Goal: Information Seeking & Learning: Learn about a topic

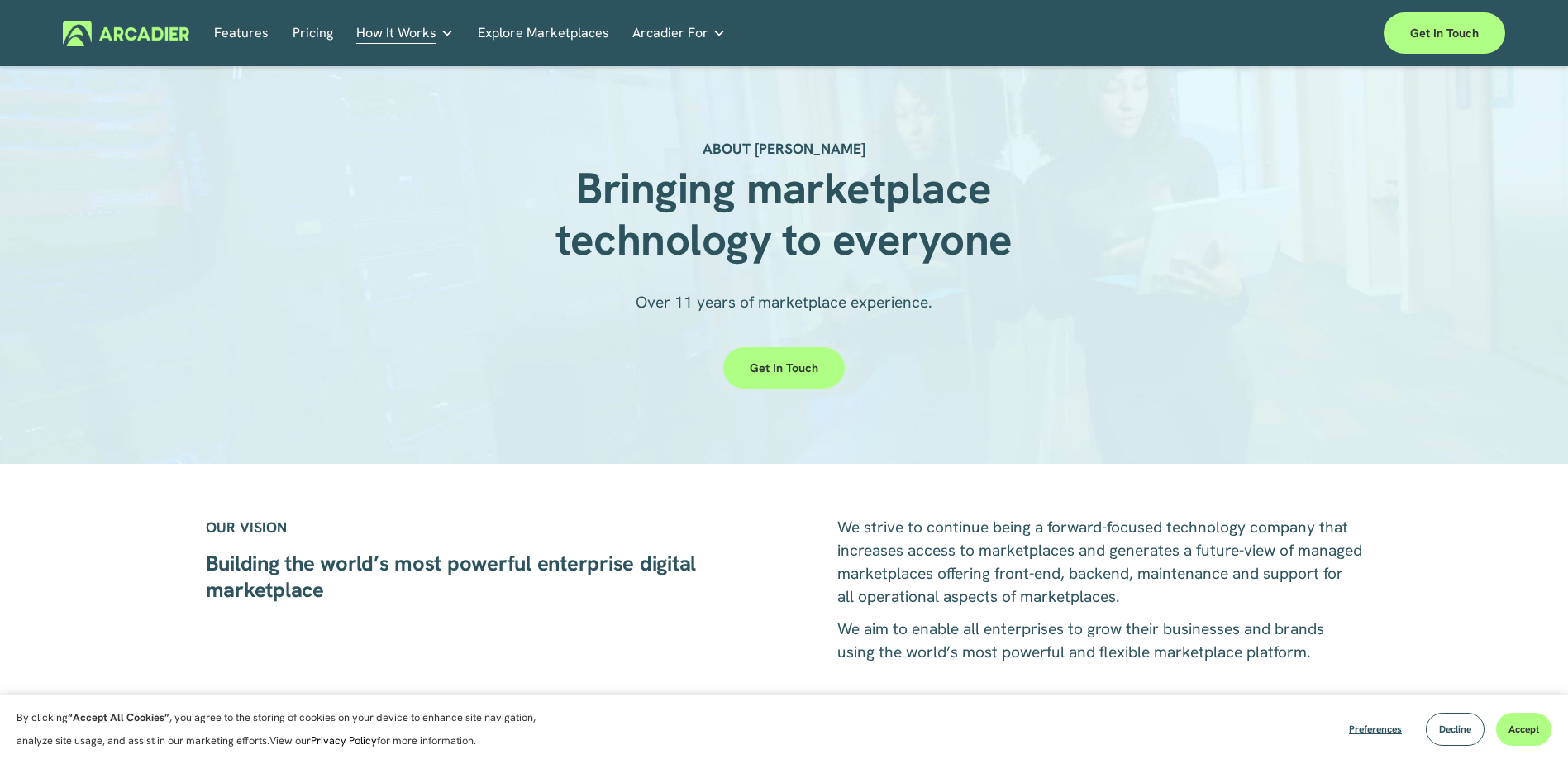
click at [0, 0] on p "Intuitive marketplaces tailored to your business needs." at bounding box center [0, 0] width 0 height 0
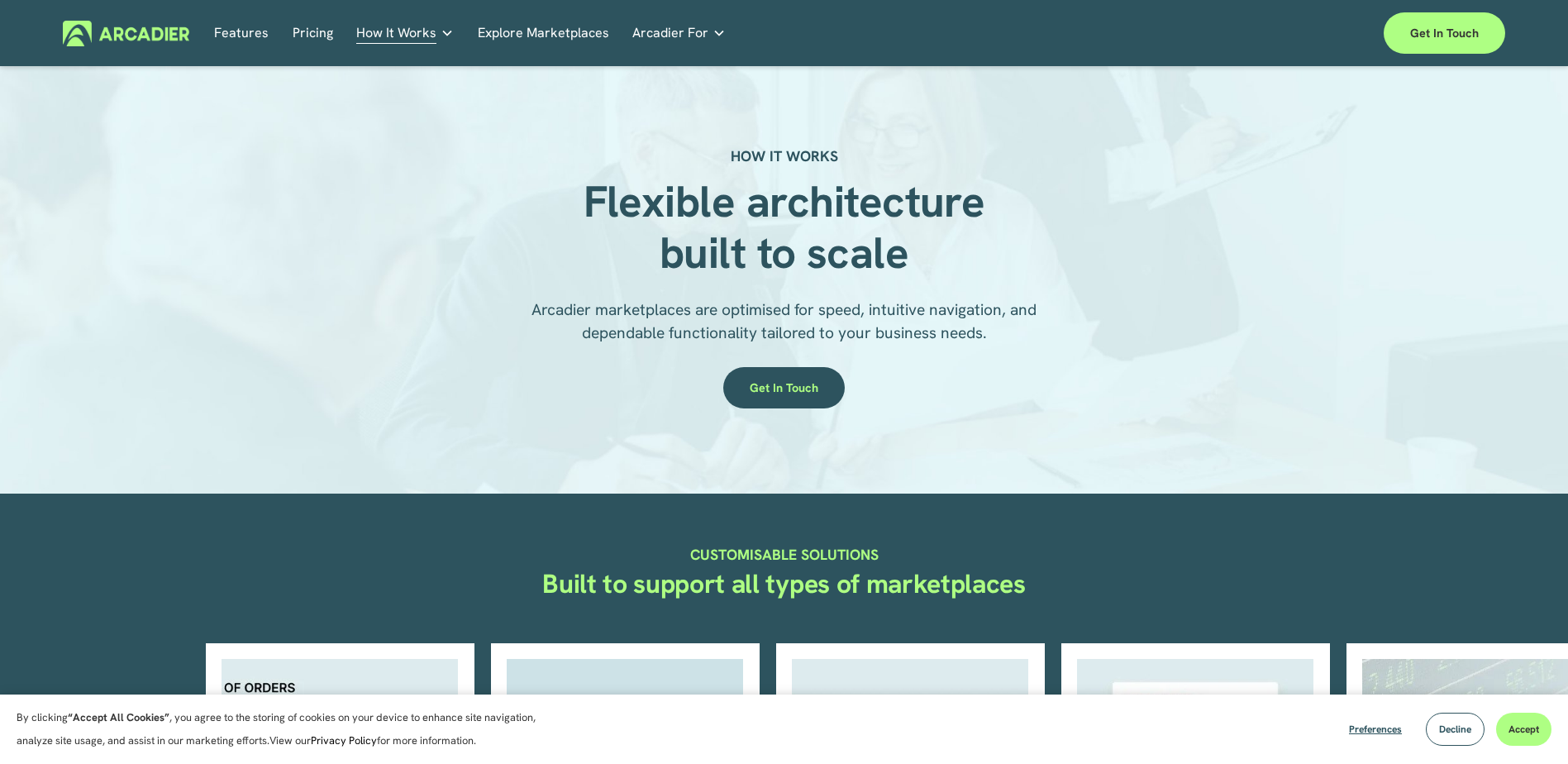
click at [126, 36] on img at bounding box center [126, 34] width 126 height 25
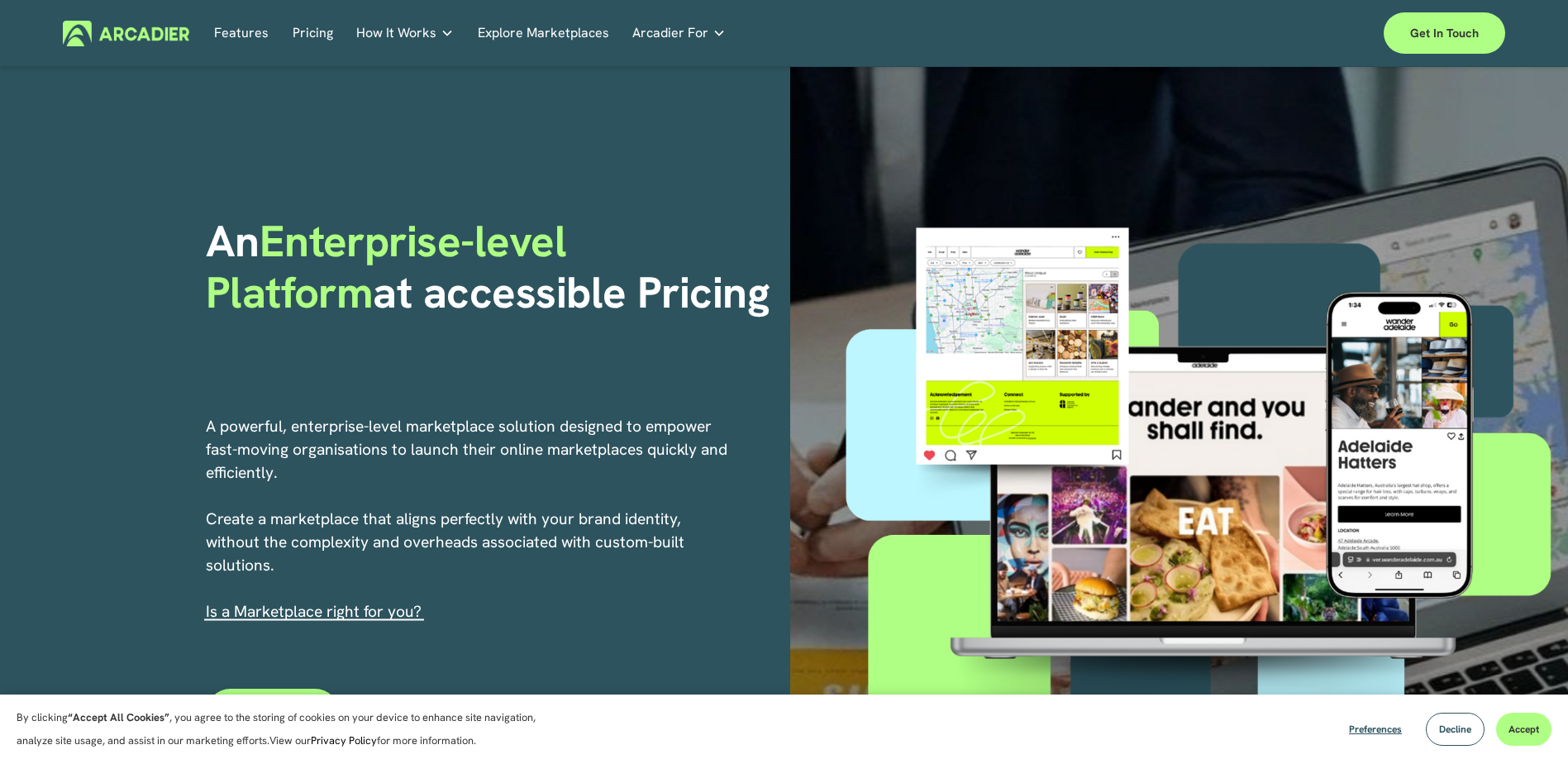
click at [0, 0] on p "Building the world’s most powerful enterprise digital marketplace." at bounding box center [0, 0] width 0 height 0
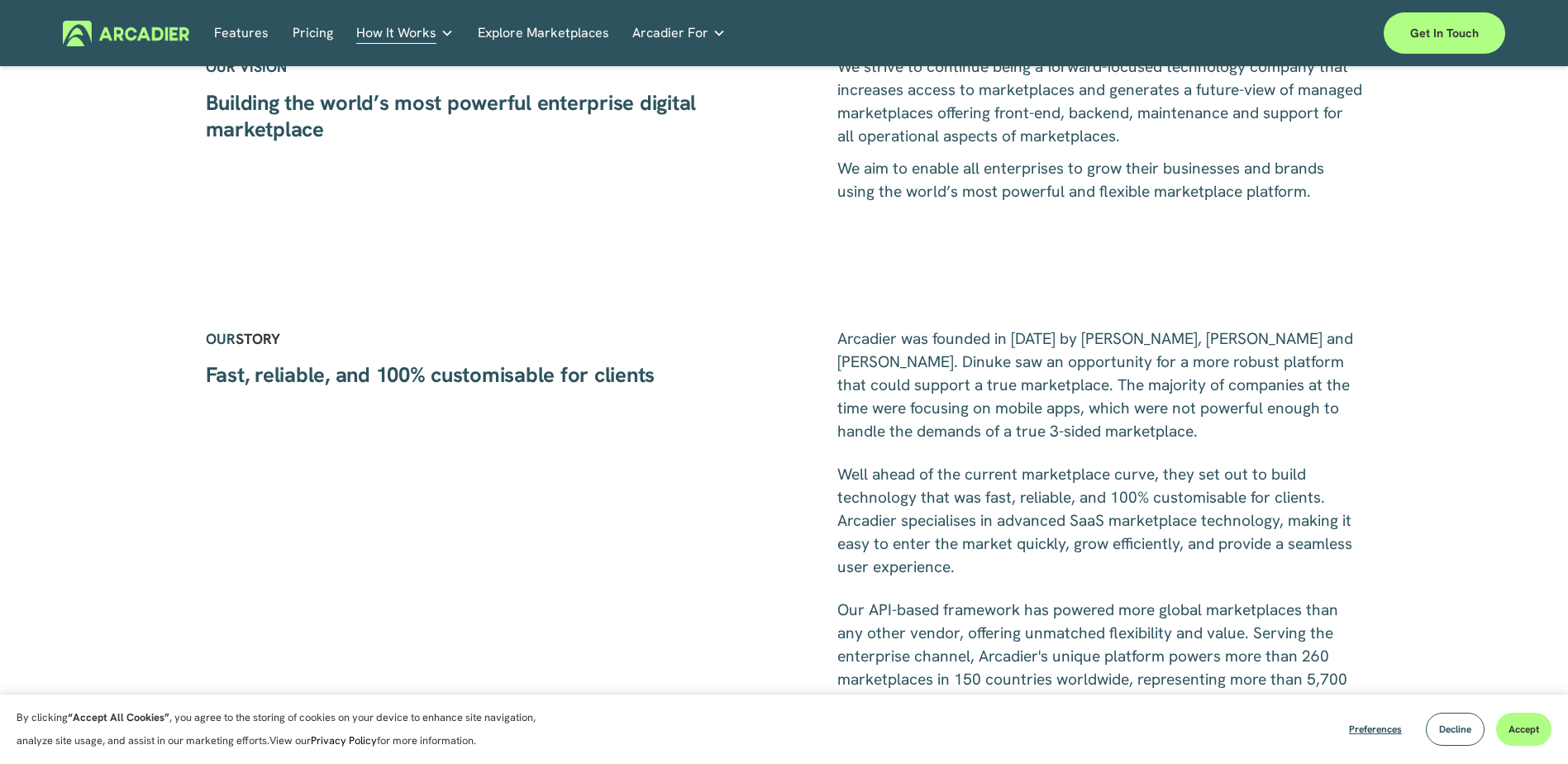
scroll to position [579, 0]
